Goal: Information Seeking & Learning: Learn about a topic

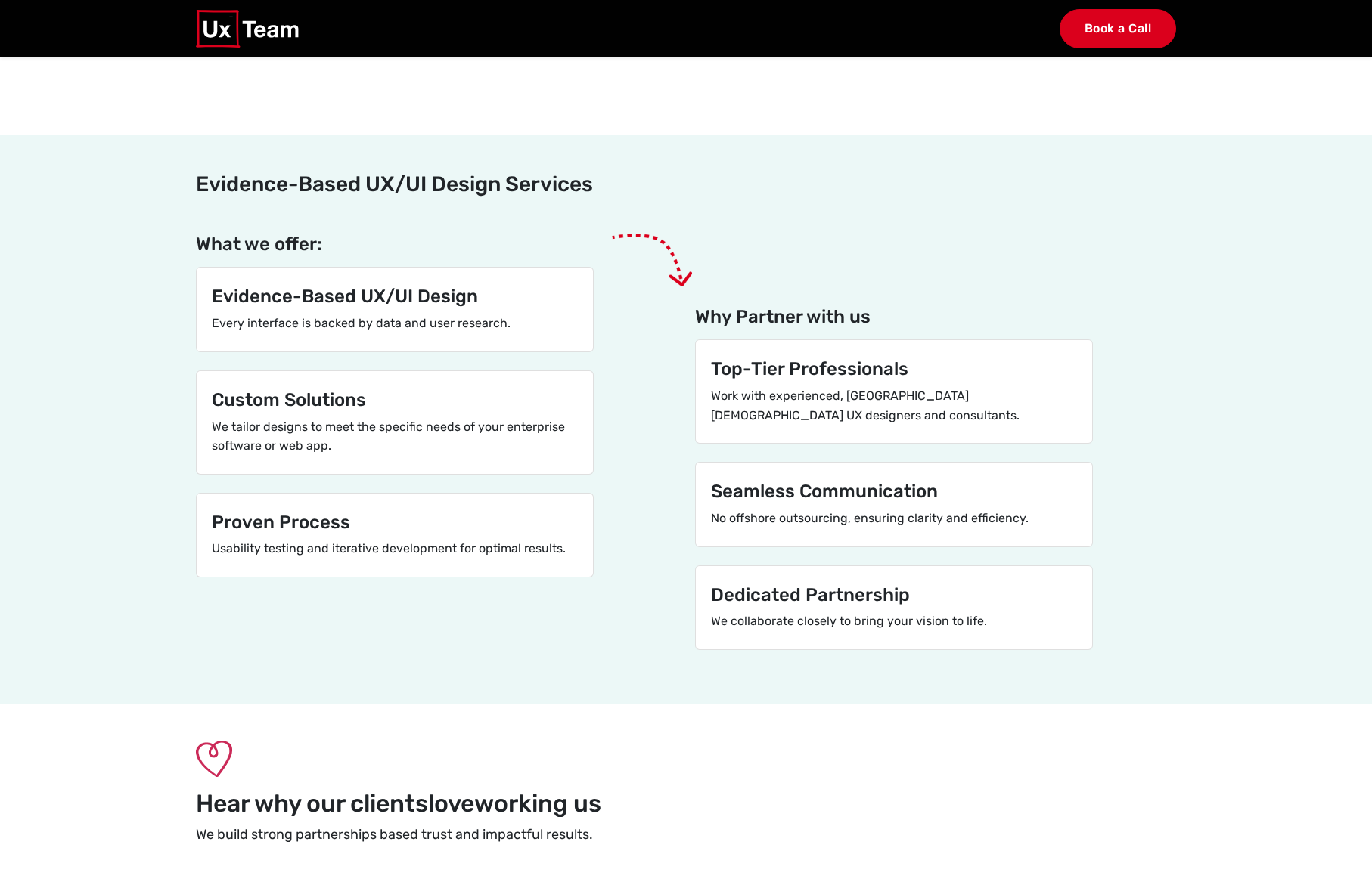
scroll to position [3855, 0]
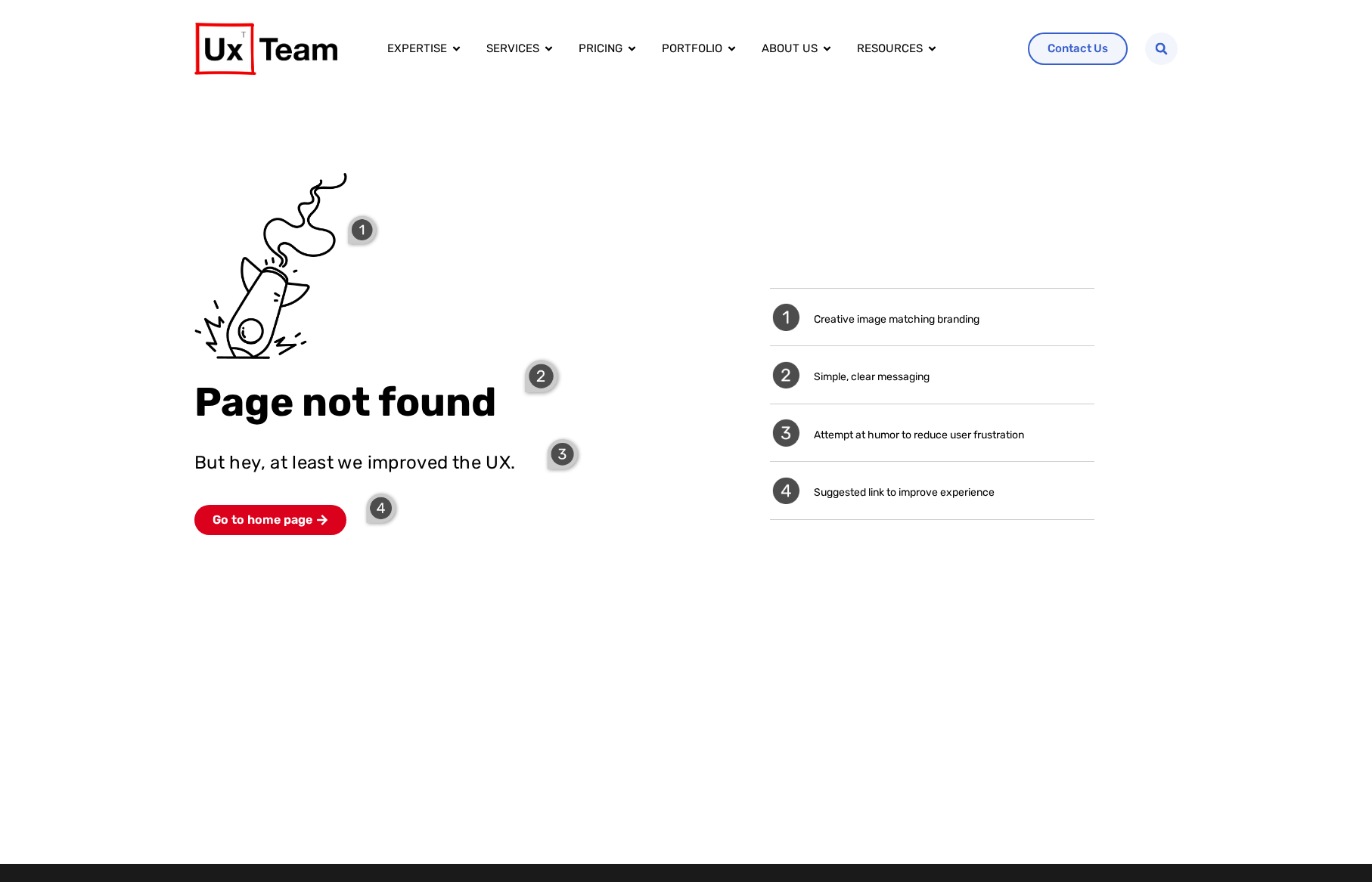
scroll to position [20, 0]
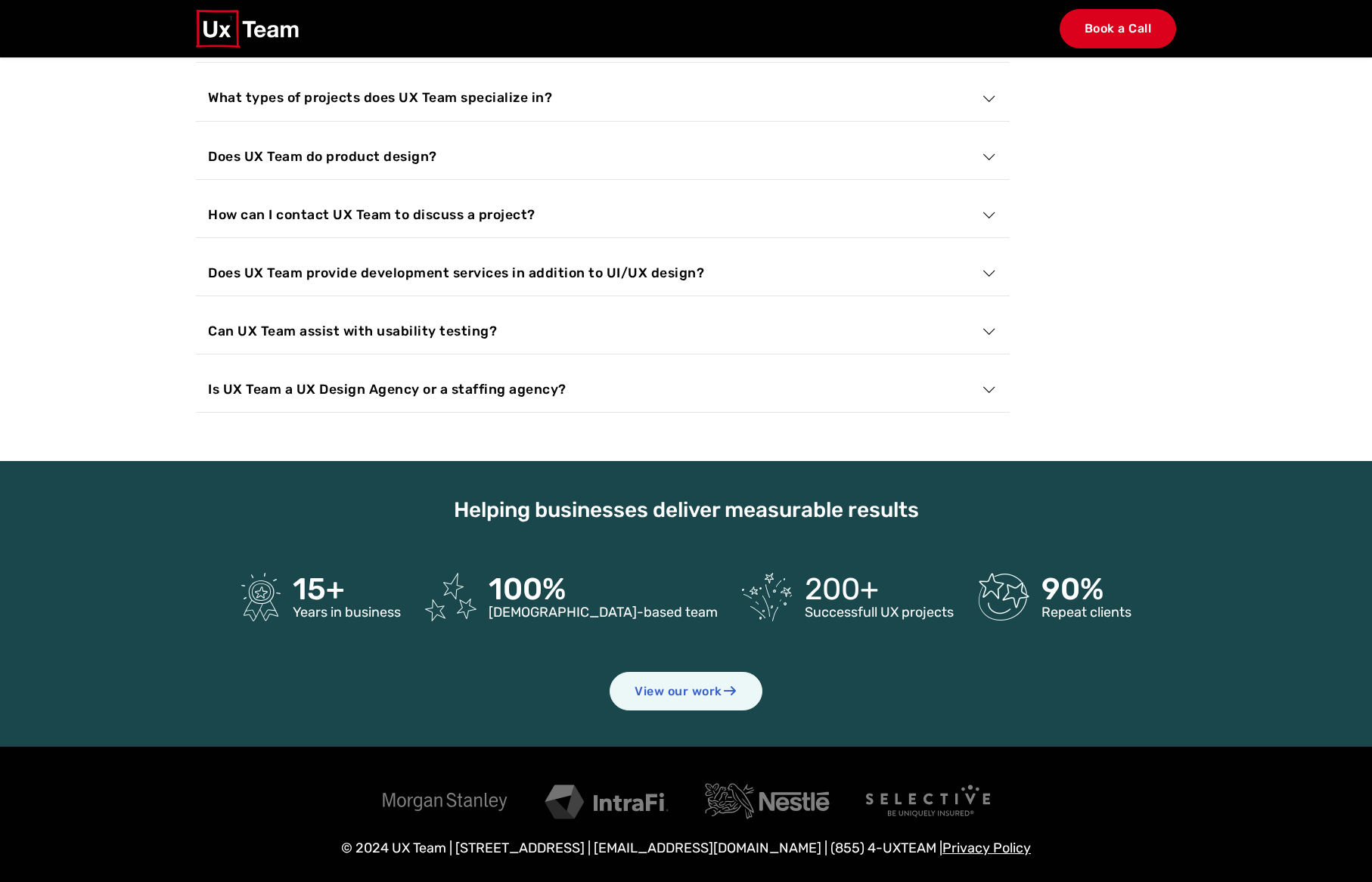
scroll to position [5501, 0]
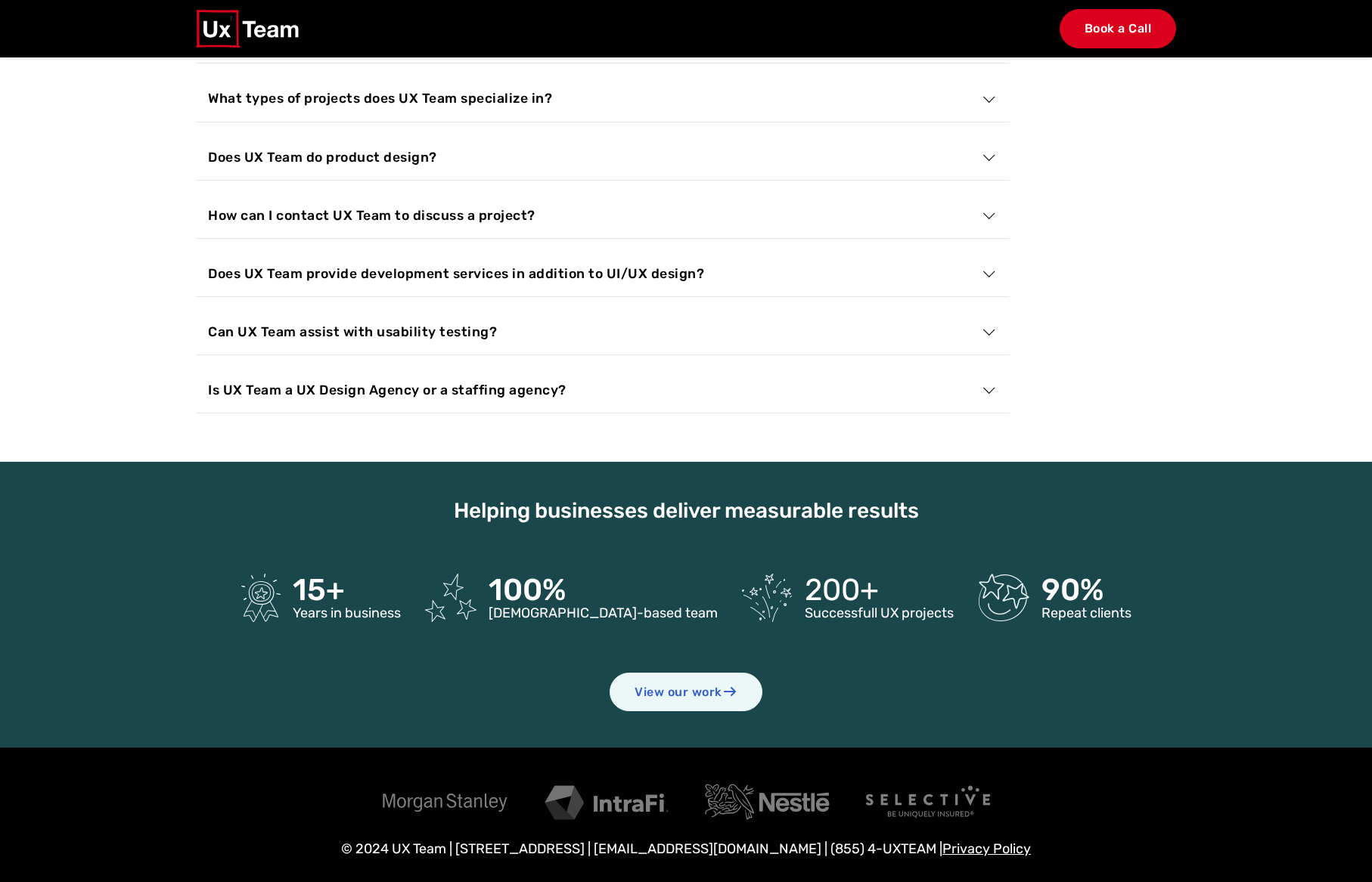
click at [480, 389] on button "Is UX Team a UX Design Agency or a staffing agency?" at bounding box center [603, 390] width 814 height 45
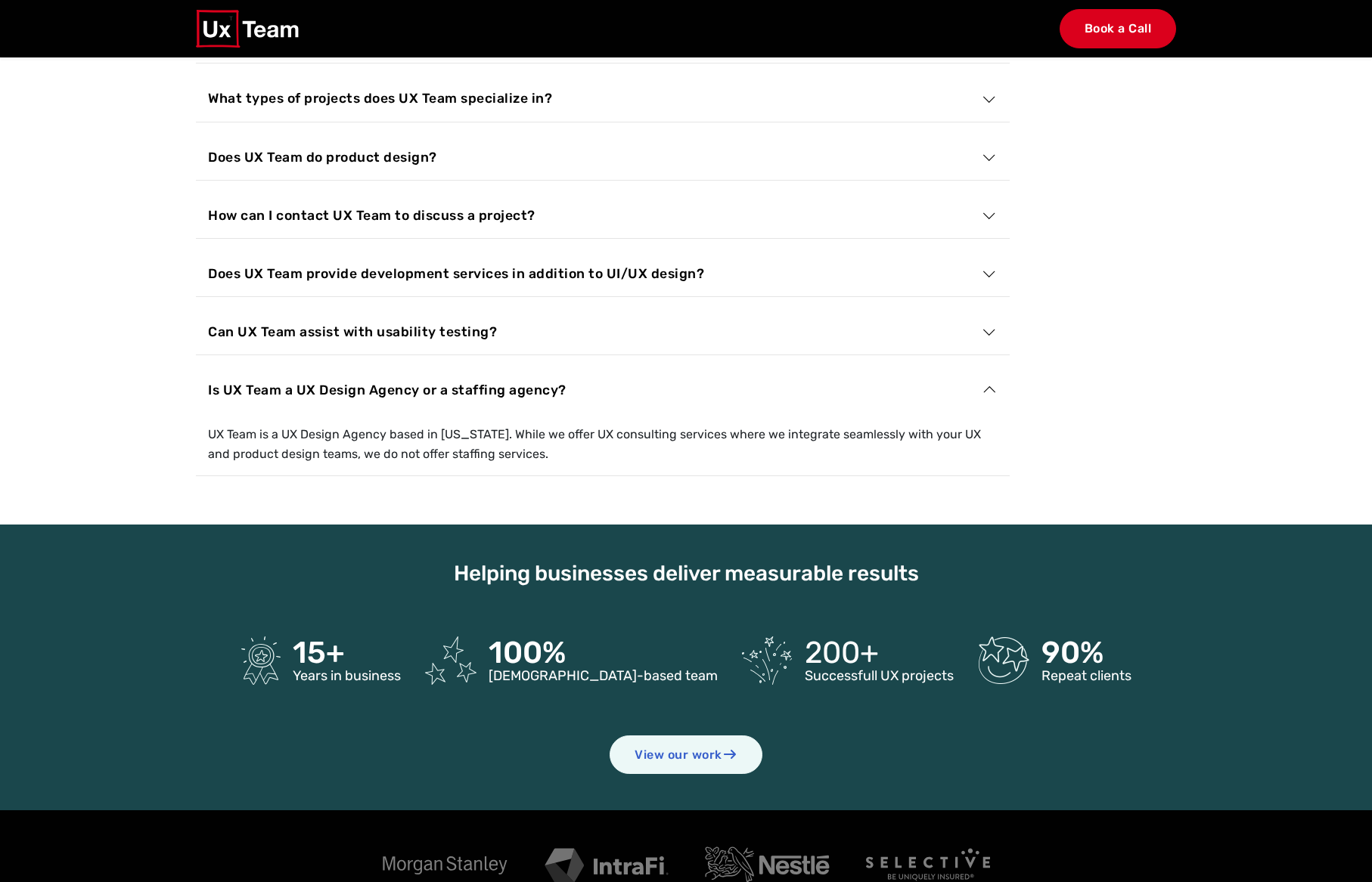
click at [480, 389] on button "Is UX Team a UX Design Agency or a staffing agency?" at bounding box center [603, 390] width 814 height 45
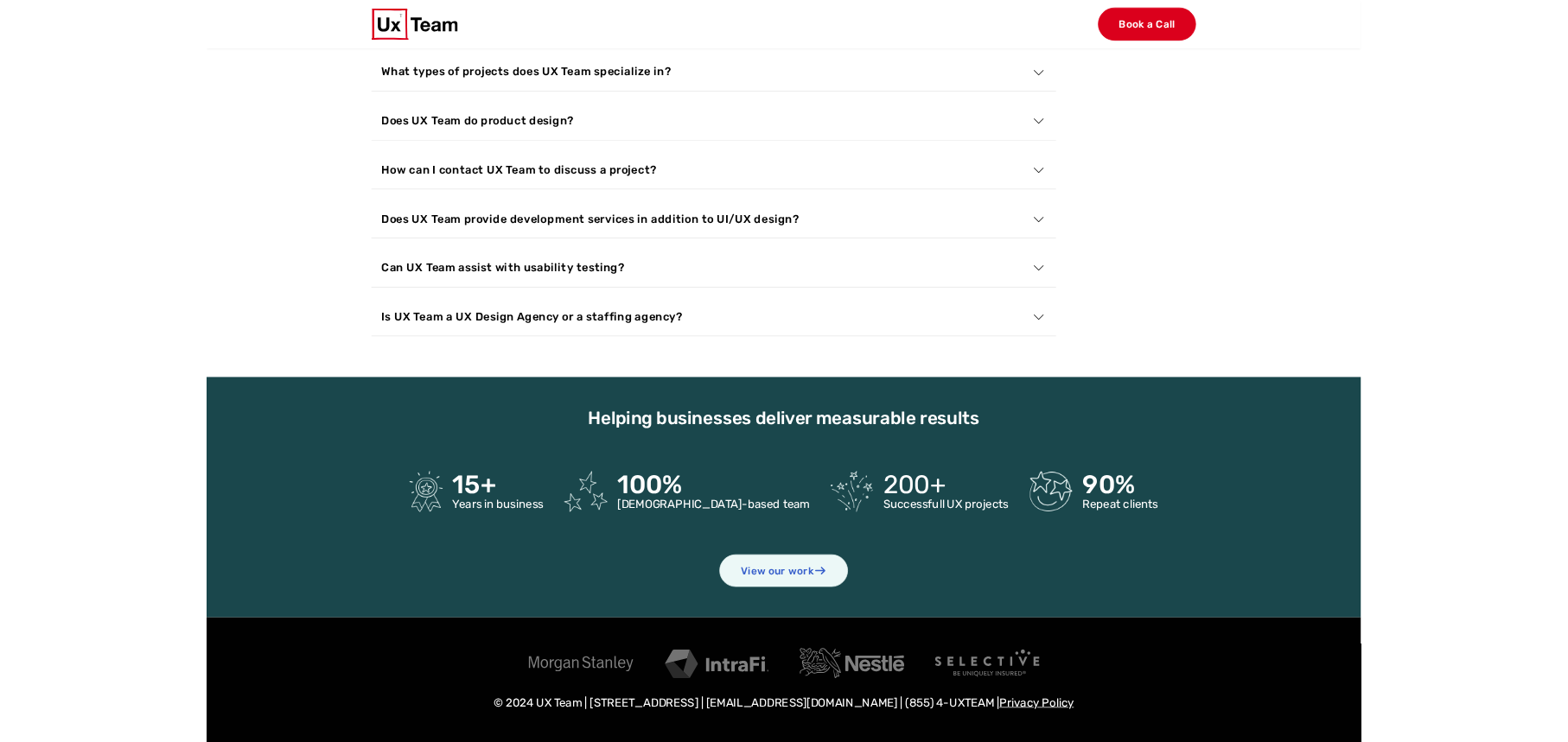
scroll to position [6564, 0]
